Goal: Information Seeking & Learning: Learn about a topic

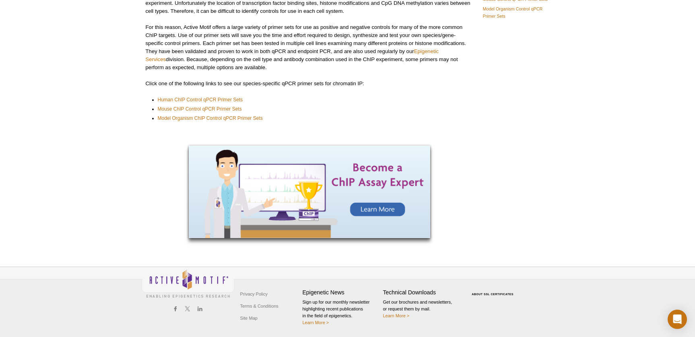
scroll to position [103, 0]
click at [209, 99] on link "Human ChIP Control qPCR Primer Sets" at bounding box center [200, 100] width 85 height 8
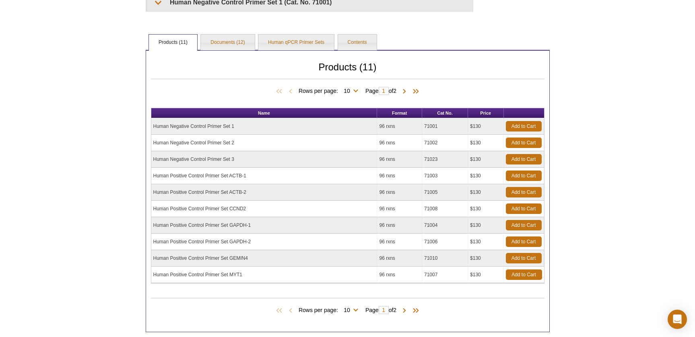
scroll to position [192, 0]
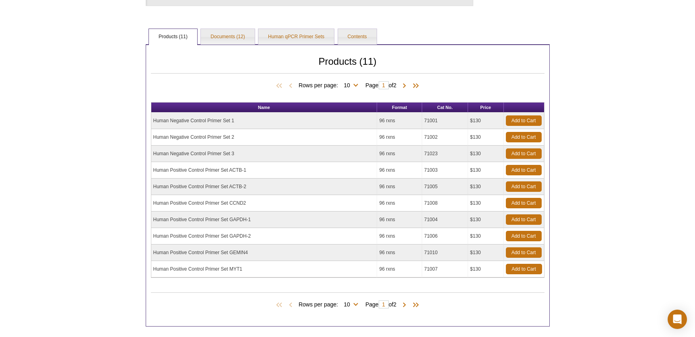
drag, startPoint x: 195, startPoint y: 221, endPoint x: 260, endPoint y: 239, distance: 67.5
click at [260, 239] on tbody "Human Negative Control Primer Set 1 96 rxns 71001 $130 Add to Cart Human Negati…" at bounding box center [347, 195] width 393 height 165
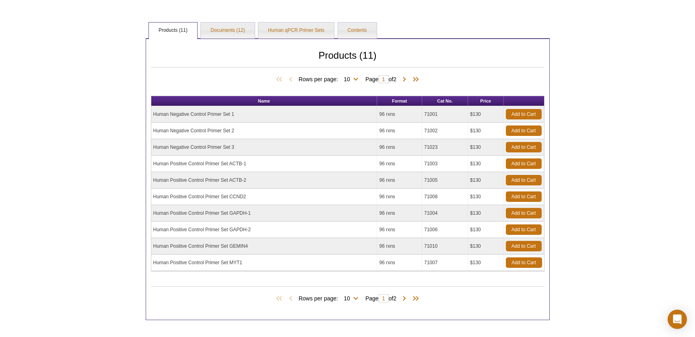
click at [281, 240] on td "Human Positive Control Primer Set GEMIN4" at bounding box center [264, 246] width 226 height 17
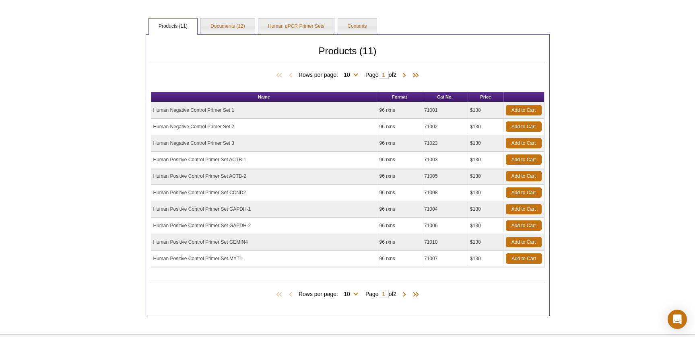
drag, startPoint x: 248, startPoint y: 225, endPoint x: 149, endPoint y: 207, distance: 101.5
click at [149, 207] on div "Products (11) Rows per page: 10 All 10 Page 1 of 2 Name Format Cat No. Price Hu…" at bounding box center [348, 175] width 404 height 282
click at [182, 208] on td "Human Positive Control Primer Set GAPDH-1" at bounding box center [264, 209] width 226 height 17
drag, startPoint x: 166, startPoint y: 208, endPoint x: 258, endPoint y: 227, distance: 93.8
click at [258, 227] on tbody "Human Negative Control Primer Set 1 96 rxns 71001 $130 Add to Cart Human Negati…" at bounding box center [347, 184] width 393 height 165
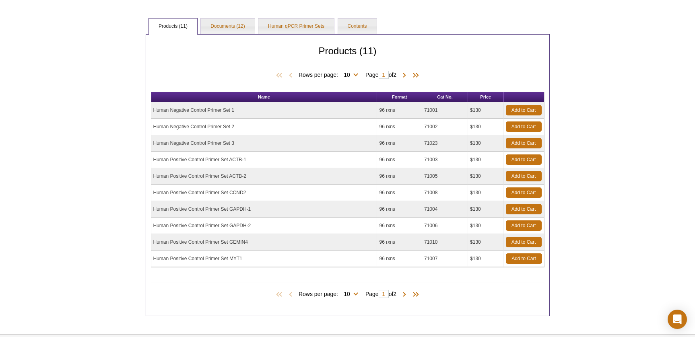
click at [266, 231] on td "Human Positive Control Primer Set GAPDH-2" at bounding box center [264, 226] width 226 height 17
drag, startPoint x: 256, startPoint y: 223, endPoint x: 160, endPoint y: 202, distance: 97.7
click at [160, 202] on tbody "Human Negative Control Primer Set 1 96 rxns 71001 $130 Add to Cart Human Negati…" at bounding box center [347, 184] width 393 height 165
click at [155, 209] on td "Human Positive Control Primer Set GAPDH-1" at bounding box center [264, 209] width 226 height 17
drag, startPoint x: 177, startPoint y: 205, endPoint x: 265, endPoint y: 228, distance: 90.8
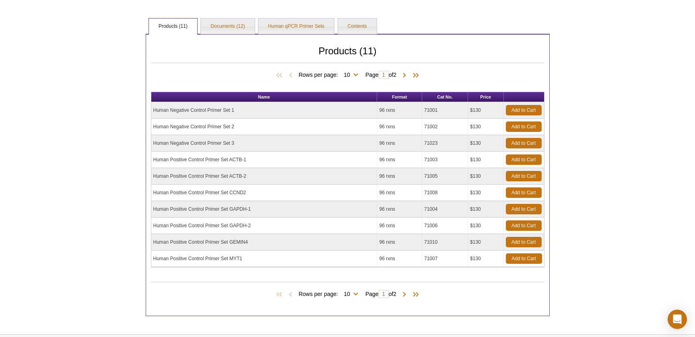
click at [265, 228] on tbody "Human Negative Control Primer Set 1 96 rxns 71001 $130 Add to Cart Human Negati…" at bounding box center [347, 184] width 393 height 165
click at [273, 228] on td "Human Positive Control Primer Set GAPDH-2" at bounding box center [264, 226] width 226 height 17
